Goal: Information Seeking & Learning: Learn about a topic

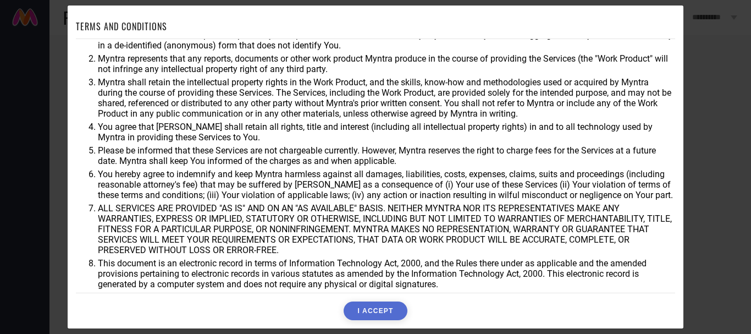
scroll to position [45, 0]
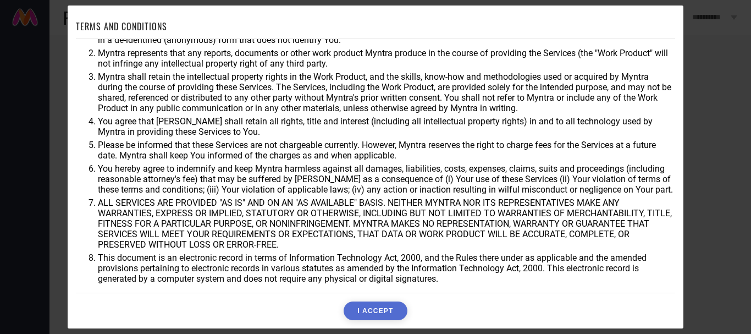
click at [387, 313] on button "I ACCEPT" at bounding box center [375, 310] width 63 height 19
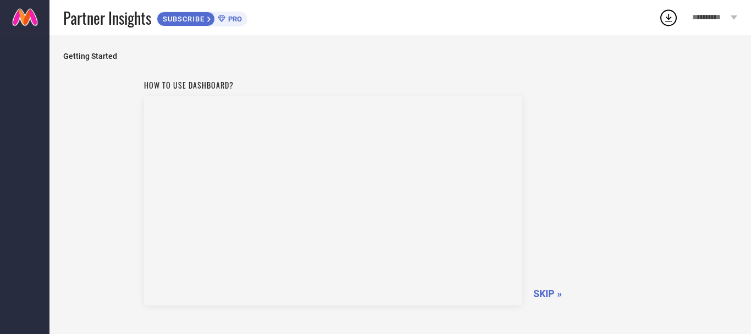
click at [545, 294] on span "SKIP »" at bounding box center [547, 294] width 29 height 12
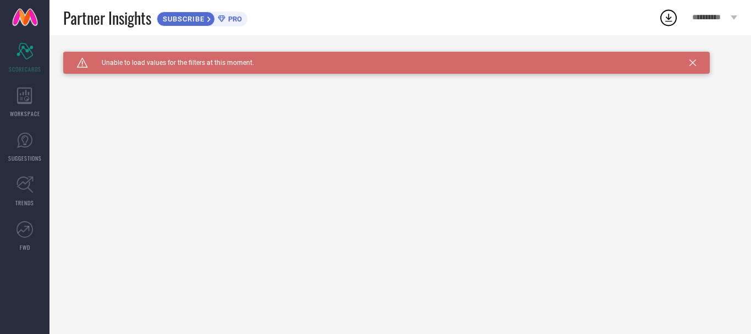
click at [693, 65] on icon at bounding box center [692, 62] width 7 height 7
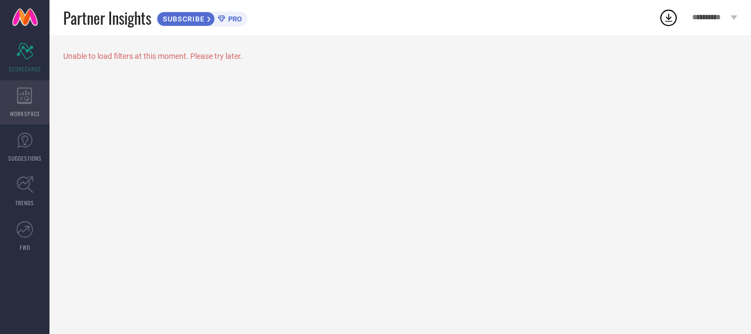
click at [31, 97] on icon at bounding box center [24, 95] width 15 height 16
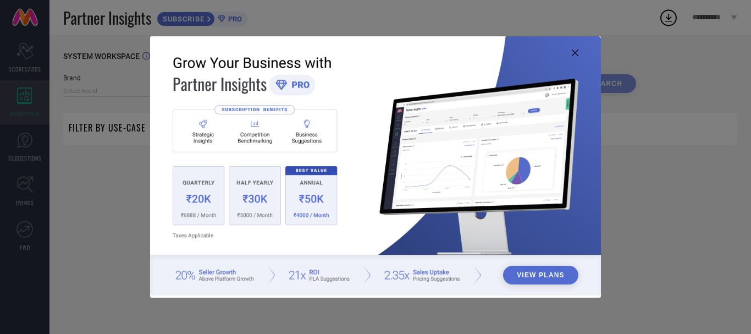
type input "1 STOP FASHION"
type input "All"
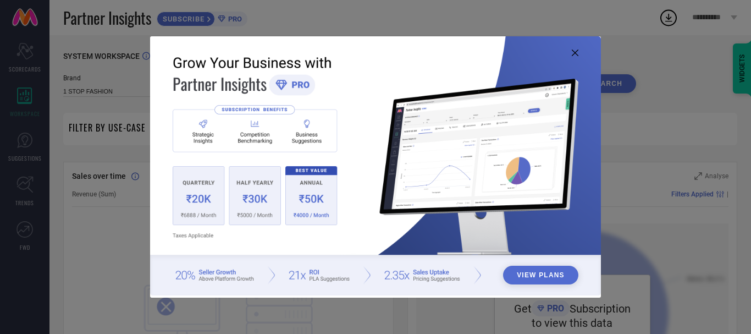
click at [575, 51] on icon at bounding box center [575, 52] width 7 height 7
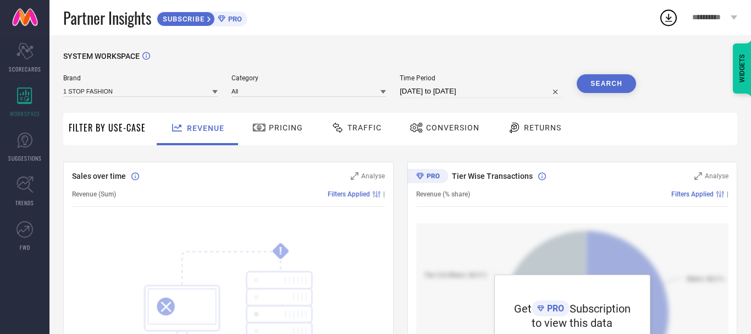
click at [276, 126] on span "Pricing" at bounding box center [286, 127] width 34 height 9
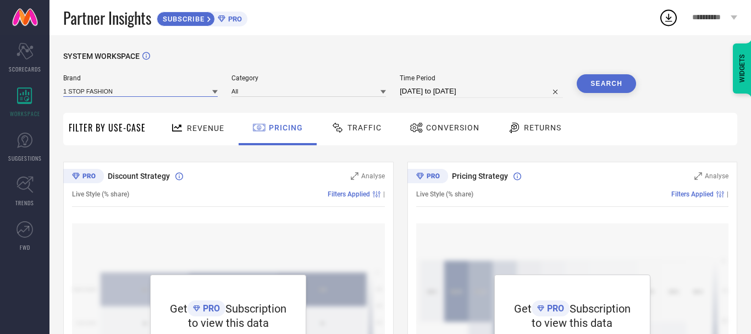
click at [189, 92] on input at bounding box center [140, 91] width 154 height 12
type input "gaiia"
click at [659, 231] on div "Get PRO Subscription to view this data SUBSCRIBE" at bounding box center [572, 324] width 313 height 203
click at [23, 149] on link "SUGGESTIONS" at bounding box center [24, 147] width 49 height 44
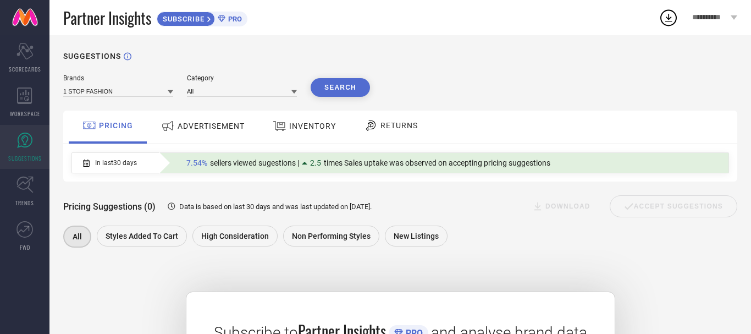
click at [201, 125] on span "ADVERTISEMENT" at bounding box center [211, 126] width 67 height 9
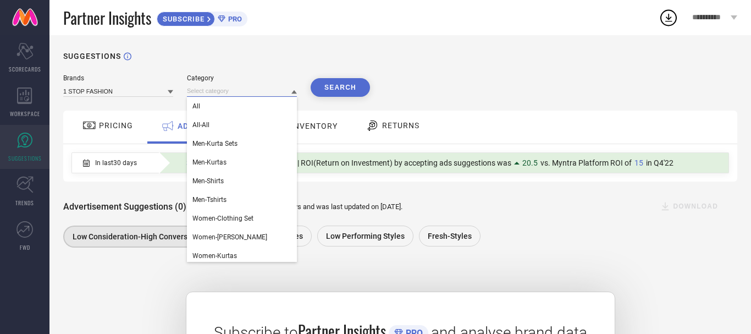
click at [242, 91] on input at bounding box center [242, 91] width 110 height 12
click at [218, 108] on div "All" at bounding box center [242, 106] width 110 height 19
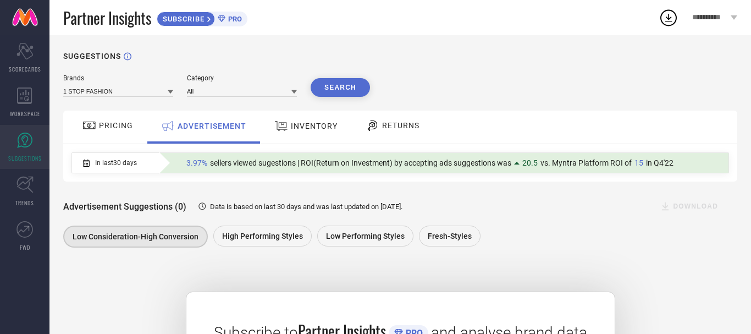
click at [342, 85] on button "Search" at bounding box center [340, 87] width 59 height 19
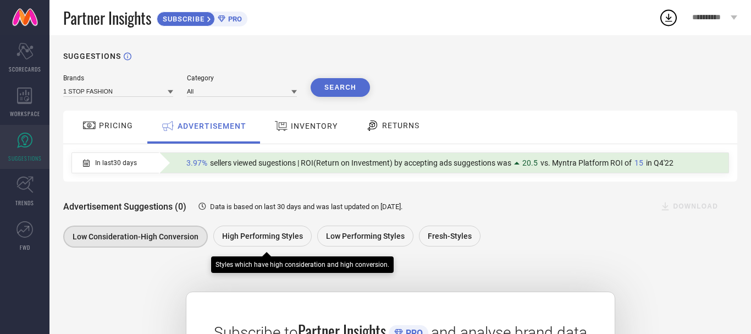
click at [272, 238] on span "High Performing Styles" at bounding box center [262, 235] width 81 height 9
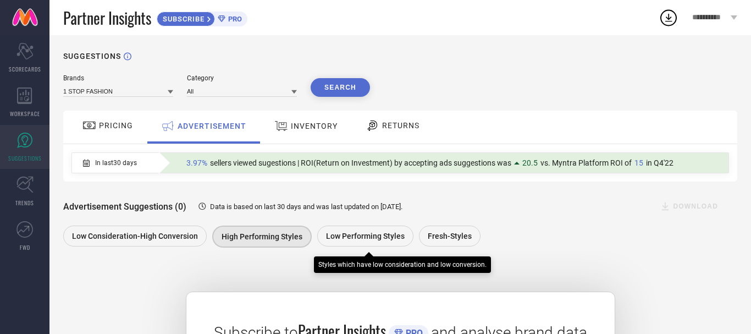
click at [362, 233] on span "Low Performing Styles" at bounding box center [365, 235] width 79 height 9
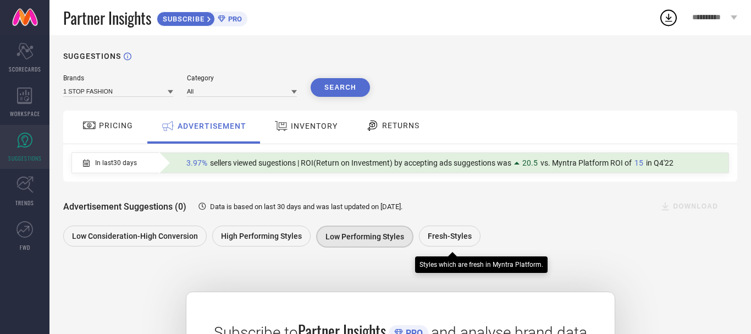
click at [439, 231] on div "Fresh-Styles" at bounding box center [450, 235] width 62 height 21
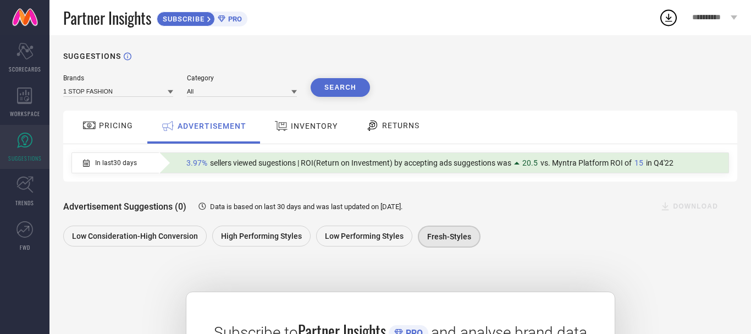
click at [120, 164] on span "In last 30 days" at bounding box center [116, 163] width 42 height 8
click at [90, 164] on div "In last 30 days" at bounding box center [110, 163] width 54 height 8
click at [108, 165] on span "In last 30 days" at bounding box center [116, 163] width 42 height 8
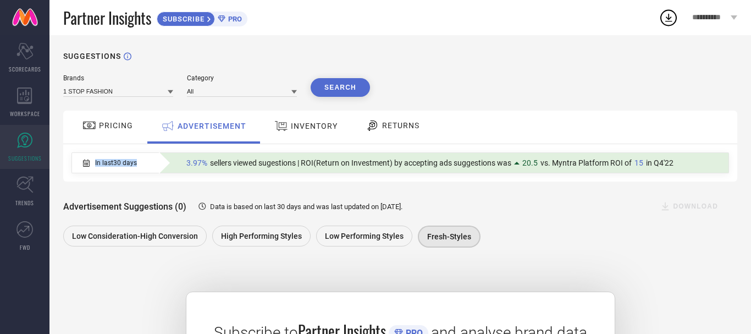
click at [108, 165] on span "In last 30 days" at bounding box center [116, 163] width 42 height 8
click at [27, 187] on icon at bounding box center [24, 184] width 16 height 16
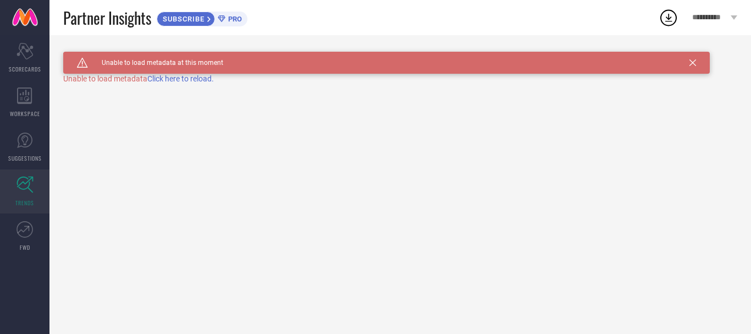
click at [184, 79] on span "Click here to reload." at bounding box center [180, 78] width 67 height 9
click at [24, 232] on icon at bounding box center [24, 229] width 16 height 16
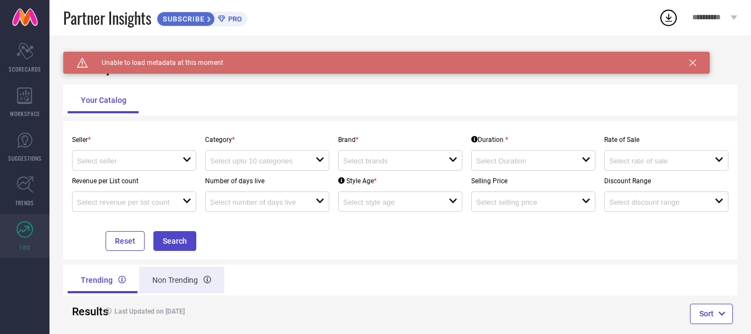
click at [164, 282] on div "Non Trending" at bounding box center [181, 280] width 85 height 26
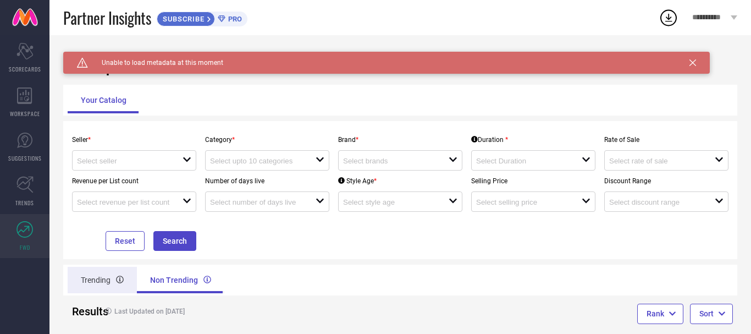
click at [101, 282] on div "Trending" at bounding box center [102, 280] width 69 height 26
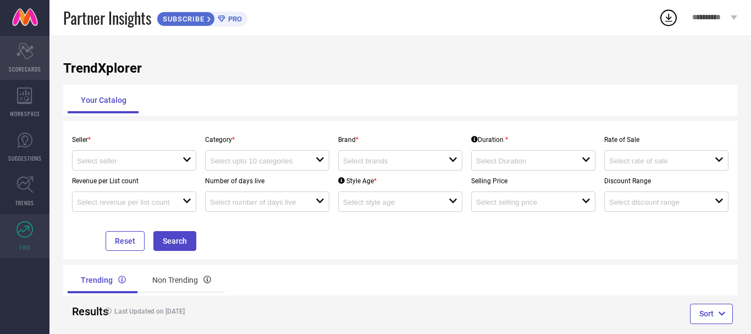
click at [29, 62] on div "Scorecard SCORECARDS" at bounding box center [24, 58] width 49 height 44
